Goal: Information Seeking & Learning: Learn about a topic

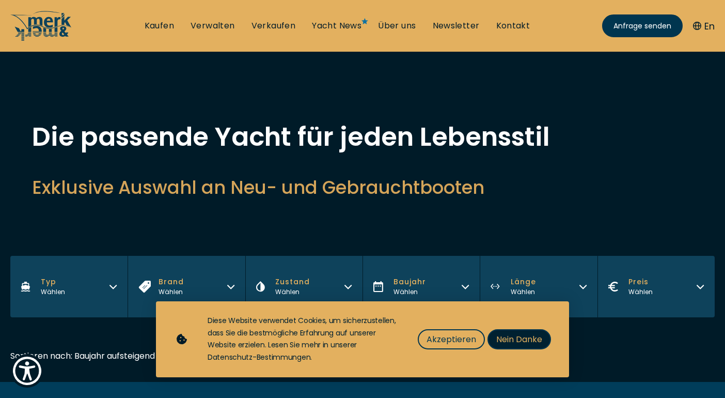
click at [522, 342] on span "Nein Danke" at bounding box center [519, 339] width 46 height 13
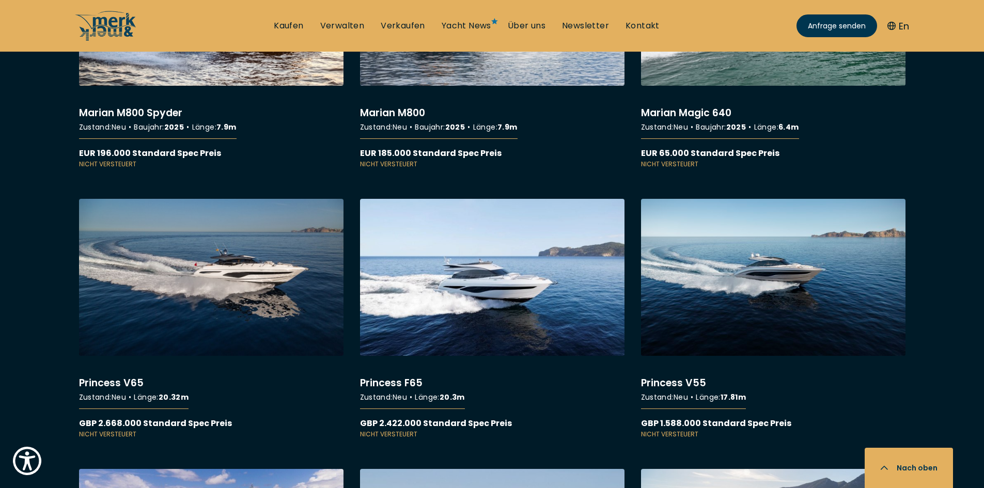
scroll to position [8262, 0]
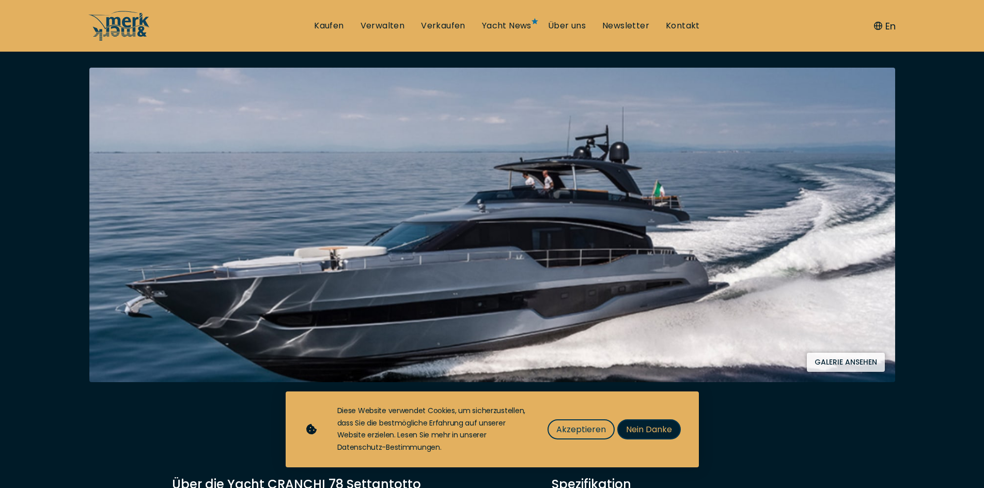
click at [657, 435] on span "Nein Danke" at bounding box center [649, 429] width 46 height 13
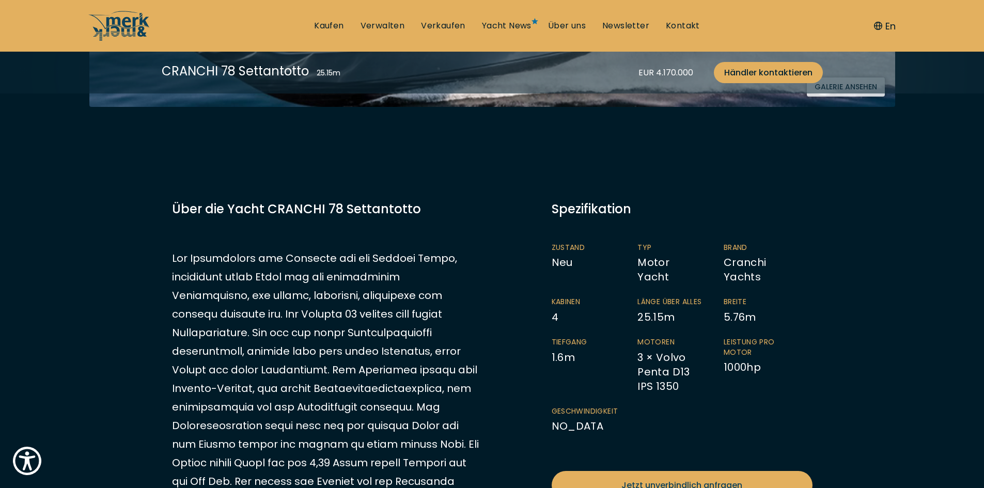
scroll to position [516, 0]
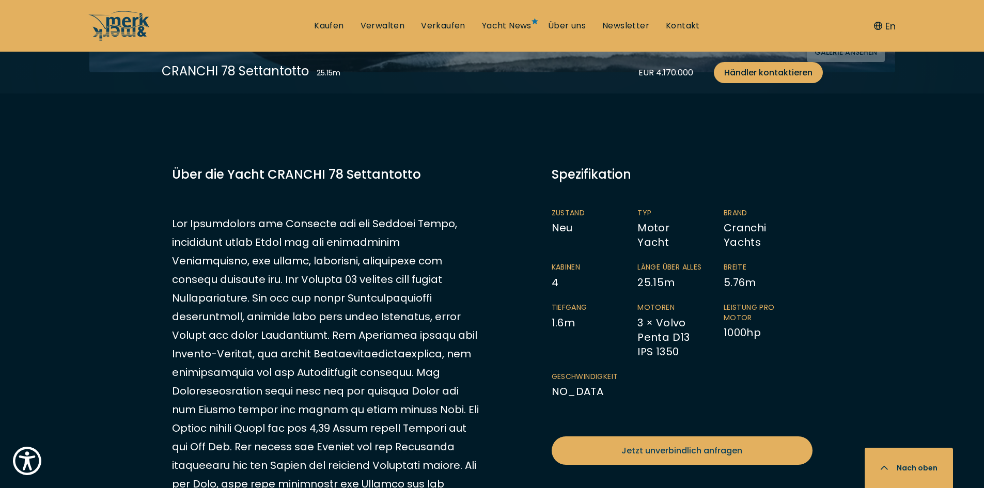
drag, startPoint x: 721, startPoint y: 343, endPoint x: 770, endPoint y: 346, distance: 48.6
click at [770, 346] on ul "Zustand Neu Typ Motor Yacht Brand Cranchi Yachts Kabinen 4 Länge über Alles 25.…" at bounding box center [682, 309] width 261 height 203
drag, startPoint x: 638, startPoint y: 321, endPoint x: 696, endPoint y: 363, distance: 71.1
click at [696, 359] on li "Motoren 3 × Volvo Penta D13 IPS 1350" at bounding box center [680, 331] width 86 height 56
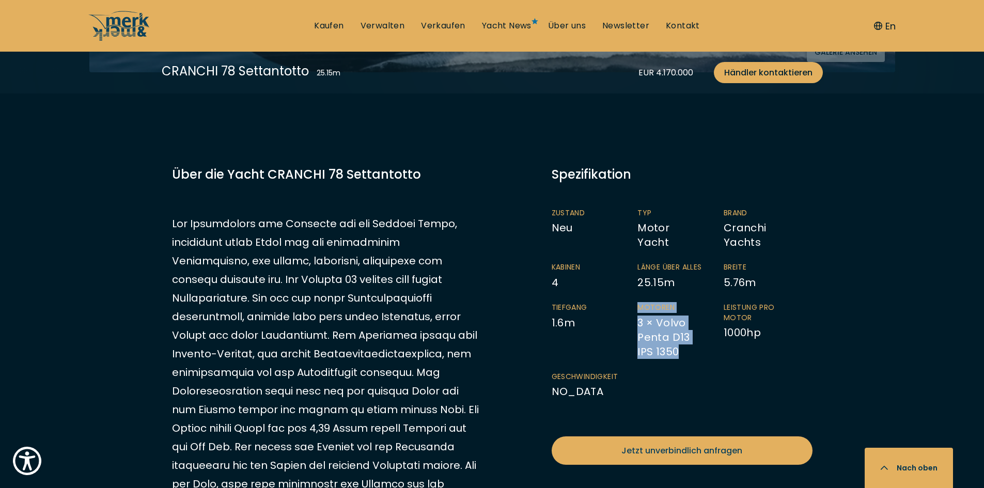
click at [679, 346] on li "Motoren 3 × Volvo Penta D13 IPS 1350" at bounding box center [680, 331] width 86 height 56
drag, startPoint x: 652, startPoint y: 328, endPoint x: 693, endPoint y: 344, distance: 43.8
click at [693, 343] on li "Motoren 3 × Volvo Penta D13 IPS 1350" at bounding box center [680, 331] width 86 height 56
click at [698, 356] on li "Motoren 3 × Volvo Penta D13 IPS 1350" at bounding box center [680, 331] width 86 height 56
drag, startPoint x: 719, startPoint y: 337, endPoint x: 760, endPoint y: 343, distance: 41.8
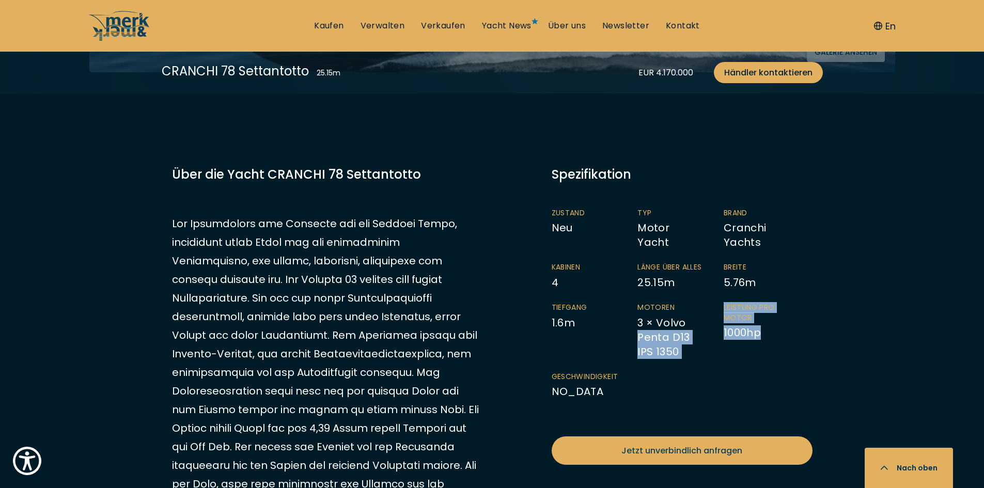
click at [760, 343] on ul "Zustand Neu Typ Motor Yacht Brand Cranchi Yachts Kabinen 4 Länge über Alles 25.…" at bounding box center [682, 309] width 261 height 203
click at [761, 343] on li "Leistung pro Motor 1000 hp" at bounding box center [766, 331] width 86 height 56
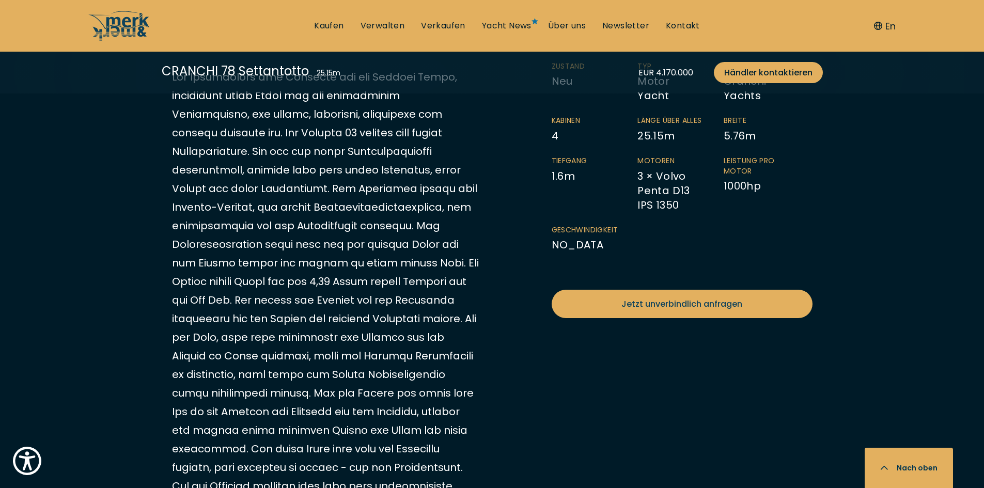
scroll to position [826, 0]
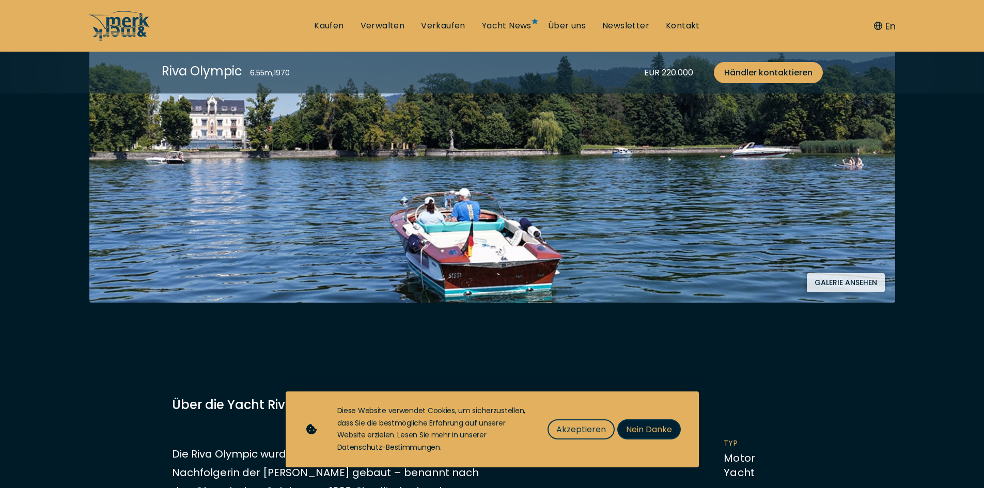
click at [649, 436] on button "Nein Danke" at bounding box center [649, 429] width 64 height 20
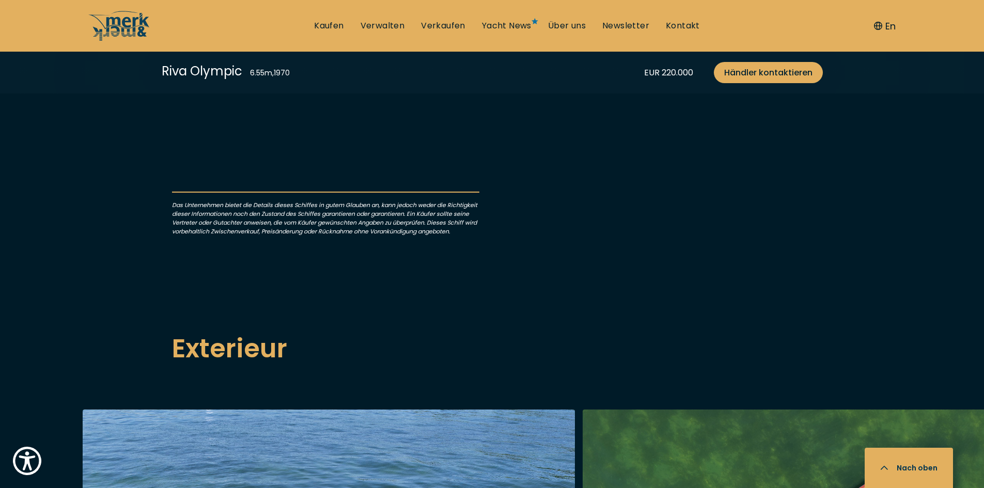
scroll to position [1188, 0]
